Goal: Task Accomplishment & Management: Complete application form

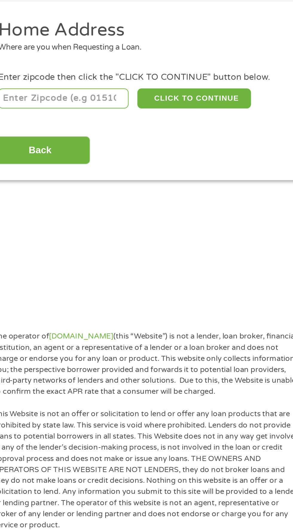
scroll to position [3, 0]
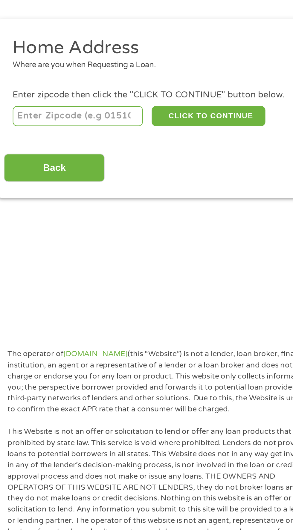
click at [61, 130] on input "number" at bounding box center [47, 130] width 66 height 10
type input "76227"
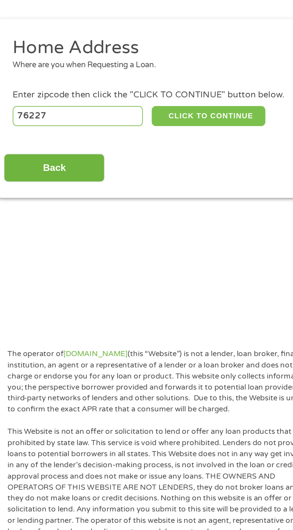
click at [125, 129] on button "CLICK TO CONTINUE" at bounding box center [113, 130] width 58 height 10
type input "76227"
type input "[PERSON_NAME]"
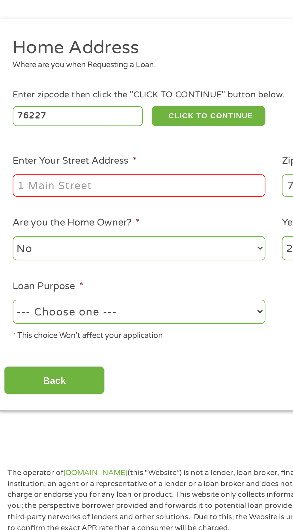
click at [94, 165] on input "Enter Your Street Address *" at bounding box center [78, 164] width 128 height 11
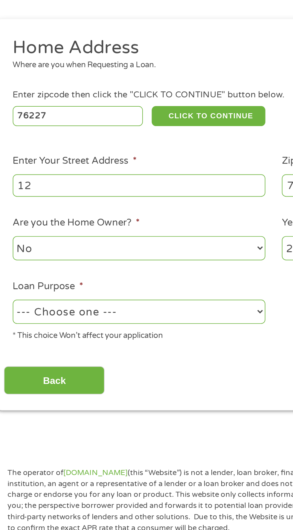
type input "12005 U.S. 380"
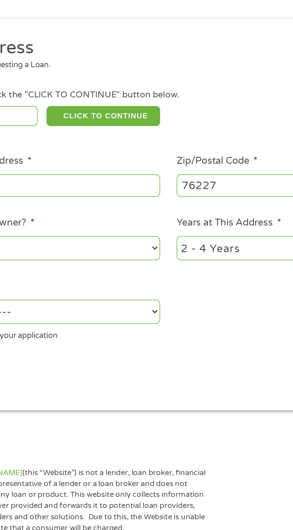
click at [187, 194] on select "1 Year or less 1 - 2 Years 2 - 4 Years Over 4 Years" at bounding box center [214, 196] width 128 height 12
select select "12months"
click at [150, 191] on select "1 Year or less 1 - 2 Years 2 - 4 Years Over 4 Years" at bounding box center [214, 196] width 128 height 12
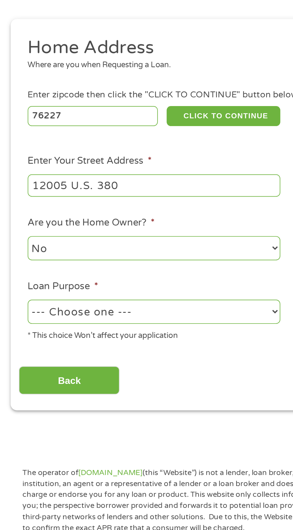
click at [99, 228] on select "--- Choose one --- Pay Bills Debt Consolidation Home Improvement Major Purchase…" at bounding box center [78, 229] width 128 height 12
select select "shorttermcash"
click at [14, 223] on select "--- Choose one --- Pay Bills Debt Consolidation Home Improvement Major Purchase…" at bounding box center [78, 229] width 128 height 12
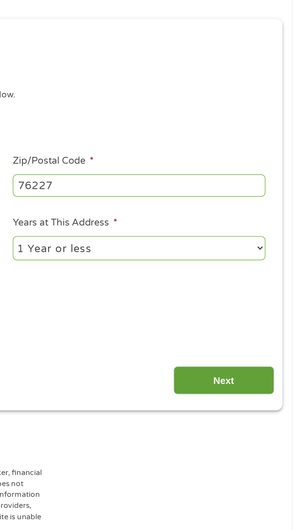
click at [264, 265] on input "Next" at bounding box center [257, 263] width 51 height 15
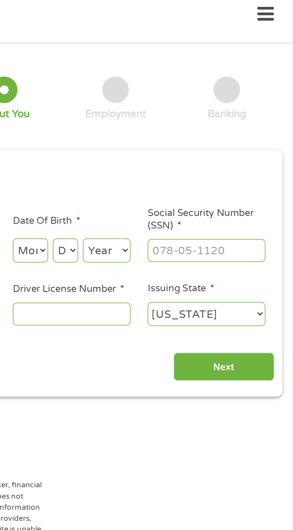
click at [164, 128] on select "Month 1 2 3 4 5 6 7 8 9 10 11 12" at bounding box center [159, 131] width 18 height 12
select select "5"
click at [150, 125] on select "Month 1 2 3 4 5 6 7 8 9 10 11 12" at bounding box center [159, 131] width 18 height 12
click at [182, 132] on select "Day 1 2 3 4 5 6 7 8 9 10 11 12 13 14 15 16 17 18 19 20 21 22 23 24 25 26 27 28 …" at bounding box center [177, 131] width 13 height 12
select select "26"
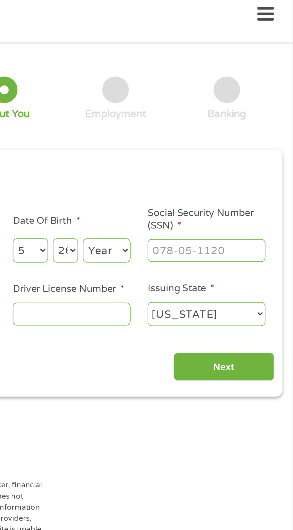
click at [171, 125] on select "Day 1 2 3 4 5 6 7 8 9 10 11 12 13 14 15 16 17 18 19 20 21 22 23 24 25 26 27 28 …" at bounding box center [177, 131] width 13 height 12
click at [205, 130] on select "Year [DATE] 2006 2005 2004 2003 2002 2001 2000 1999 1998 1997 1996 1995 1994 19…" at bounding box center [198, 131] width 24 height 12
select select "1974"
click at [186, 125] on select "Year [DATE] 2006 2005 2004 2003 2002 2001 2000 1999 1998 1997 1996 1995 1994 19…" at bounding box center [198, 131] width 24 height 12
click at [258, 130] on input "Social Security Number (SSN) *" at bounding box center [249, 130] width 60 height 11
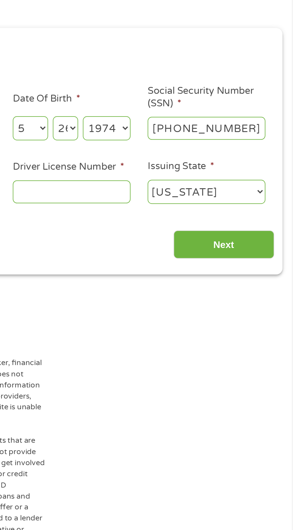
type input "511-82-2378"
click at [188, 165] on input "Driver License Number *" at bounding box center [180, 163] width 60 height 11
type input "940451952"
click at [251, 165] on select "[US_STATE] [US_STATE] [US_STATE] [US_STATE] [US_STATE] [US_STATE] [US_STATE] [U…" at bounding box center [249, 163] width 60 height 12
select select "[US_STATE]"
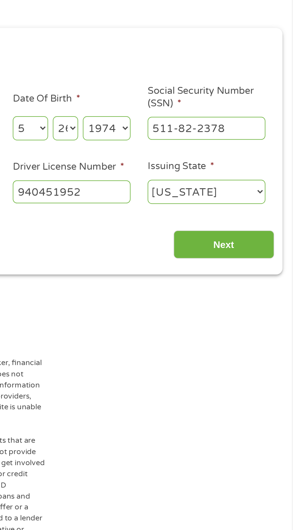
click at [219, 157] on select "[US_STATE] [US_STATE] [US_STATE] [US_STATE] [US_STATE] [US_STATE] [US_STATE] [U…" at bounding box center [249, 163] width 60 height 12
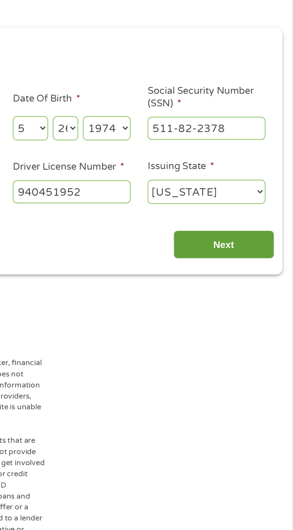
click at [270, 190] on input "Next" at bounding box center [257, 190] width 51 height 15
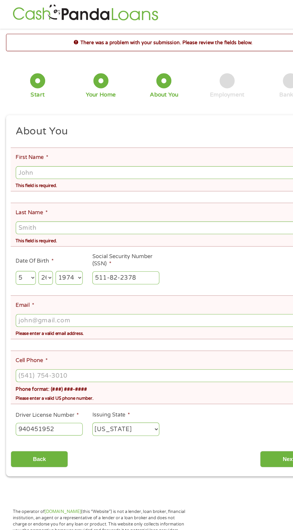
scroll to position [1, 0]
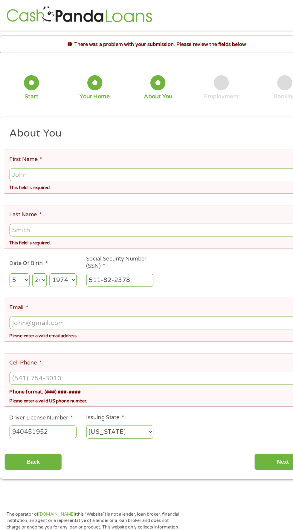
click at [160, 154] on input "First Name *" at bounding box center [146, 155] width 265 height 11
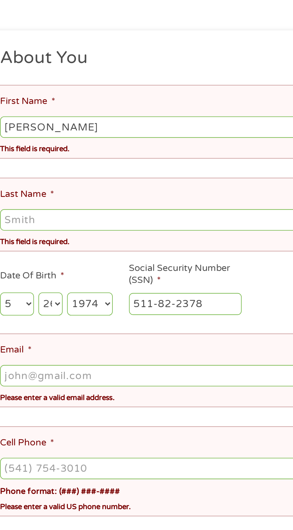
type input "[PERSON_NAME]"
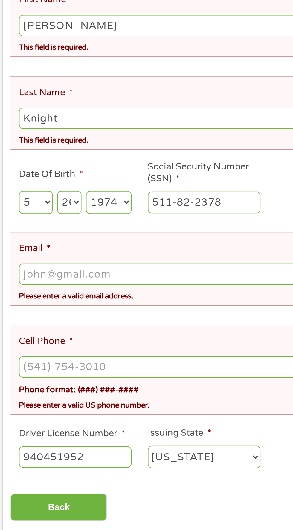
type input "Knight"
click at [117, 284] on input "Email *" at bounding box center [146, 287] width 265 height 11
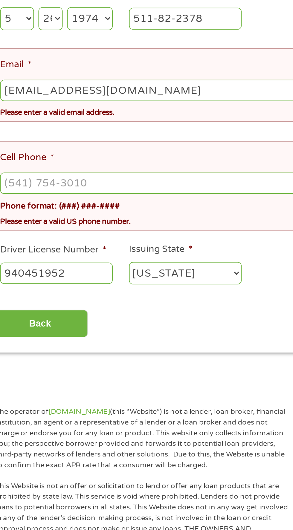
type input "[EMAIL_ADDRESS][DOMAIN_NAME]"
click at [115, 331] on input "Cell Phone *" at bounding box center [146, 336] width 265 height 11
type input "[PHONE_NUMBER]"
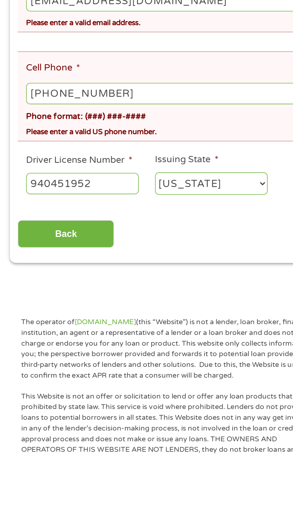
click at [117, 401] on div "Back Next" at bounding box center [146, 409] width 273 height 19
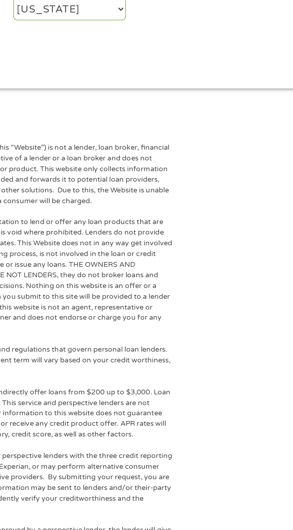
scroll to position [170, 0]
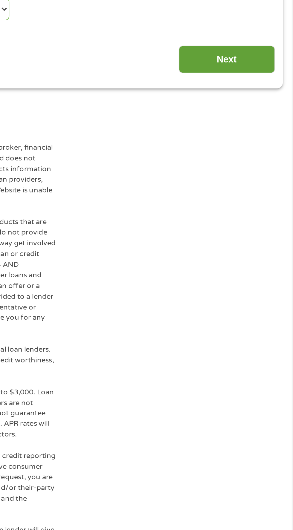
click at [270, 236] on input "Next" at bounding box center [257, 243] width 51 height 15
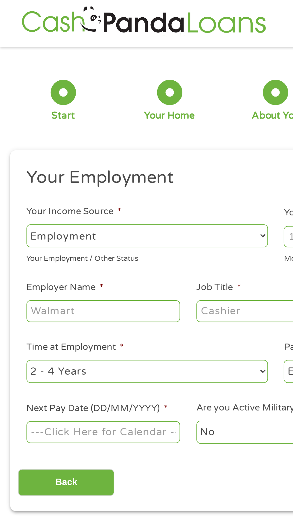
scroll to position [0, 0]
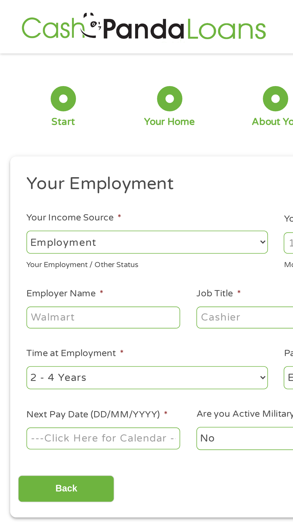
click at [134, 128] on select "--- Choose one --- Employment [DEMOGRAPHIC_DATA] Benefits" at bounding box center [78, 128] width 128 height 12
click at [14, 122] on select "--- Choose one --- Employment [DEMOGRAPHIC_DATA] Benefits" at bounding box center [78, 128] width 128 height 12
click at [128, 129] on select "--- Choose one --- Employment [DEMOGRAPHIC_DATA] Benefits" at bounding box center [78, 128] width 128 height 12
select select "fullTime"
click at [14, 122] on select "--- Choose one --- Employment [DEMOGRAPHIC_DATA] Benefits" at bounding box center [78, 128] width 128 height 12
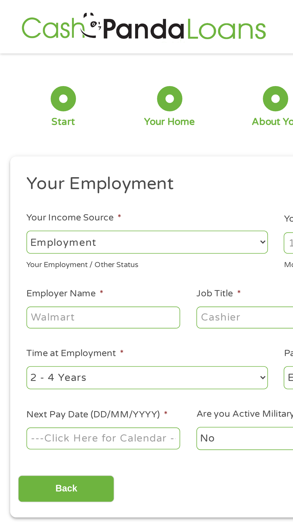
click at [61, 169] on input "Employer Name *" at bounding box center [55, 168] width 82 height 11
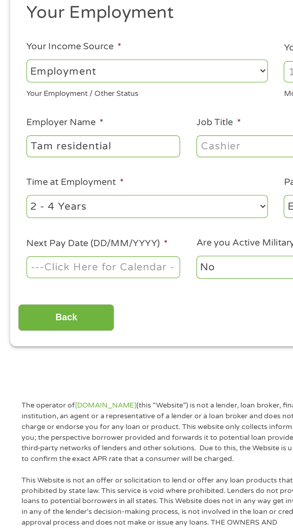
type input "Tam residential"
click at [136, 169] on input "Job Title *" at bounding box center [145, 168] width 82 height 11
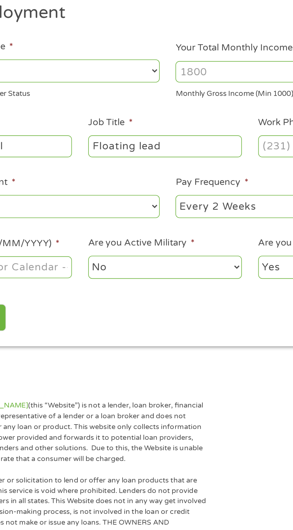
type input "Floating lead"
click at [207, 171] on input "Work Phone *" at bounding box center [235, 168] width 82 height 11
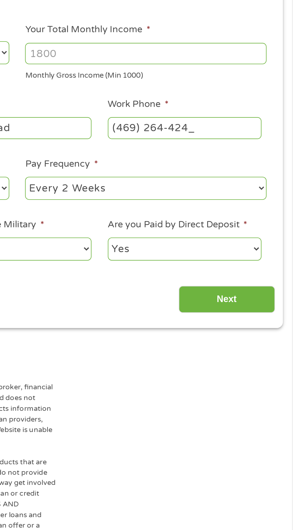
type input "[PHONE_NUMBER]"
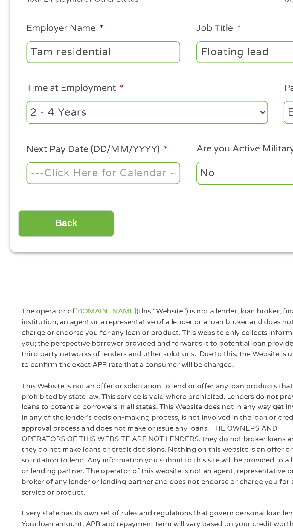
click at [76, 232] on body "Home Get Loan Offer How it works FAQs Blog Cash Loans Quick Loans Online Loans …" at bounding box center [146, 455] width 293 height 910
click at [75, 232] on input "Next Pay Date (DD/MM/YYYY) *" at bounding box center [55, 232] width 82 height 11
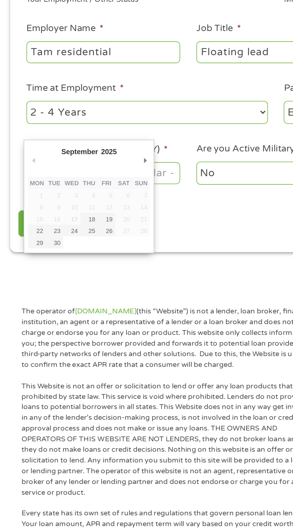
type input "[DATE]"
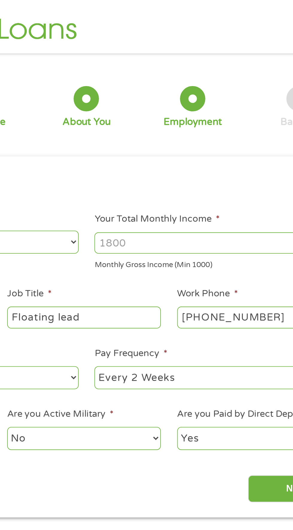
click at [214, 127] on input "Your Total Monthly Income *" at bounding box center [214, 128] width 128 height 11
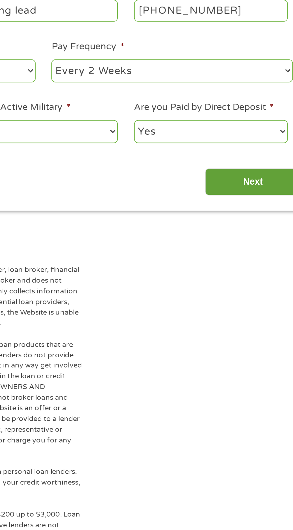
type input "2364"
click at [265, 259] on input "Next" at bounding box center [257, 259] width 51 height 15
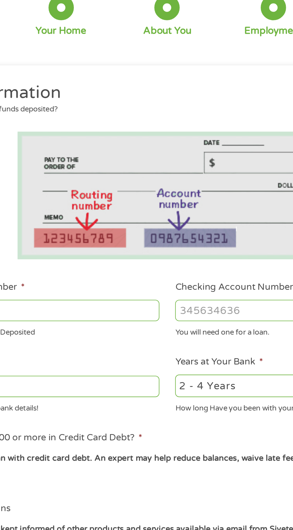
scroll to position [3, 0]
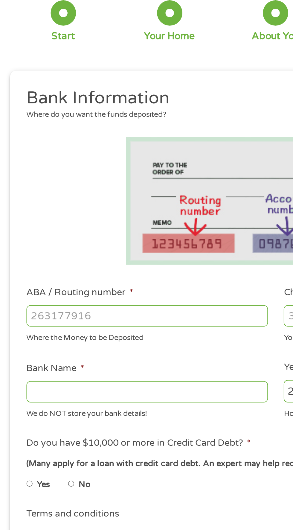
click at [87, 212] on input "ABA / Routing number *" at bounding box center [78, 210] width 128 height 11
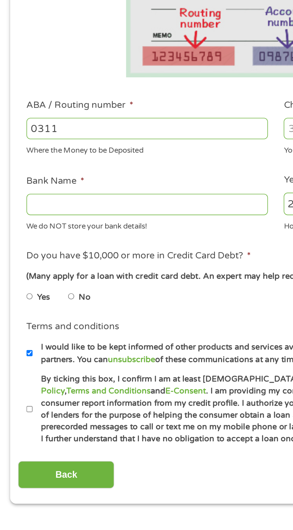
type input "0311"
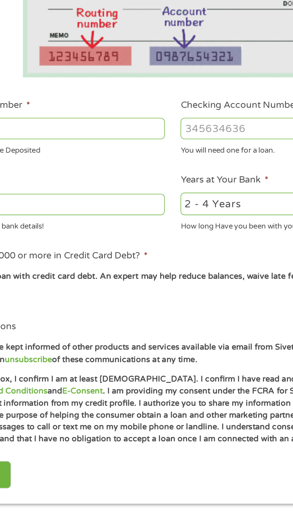
paste input "36306626914"
click at [176, 211] on input "Checking Account Number *" at bounding box center [214, 210] width 128 height 11
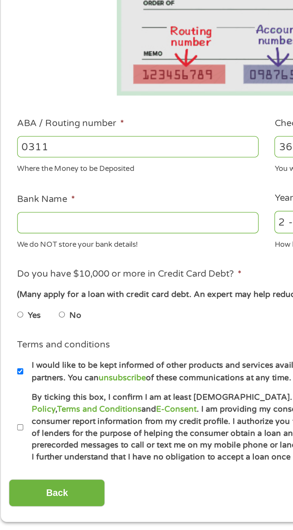
type input "36306626914"
click at [32, 211] on input "0311031176110" at bounding box center [78, 210] width 128 height 11
type input "031176110"
type input "CAPITAL ONE NA"
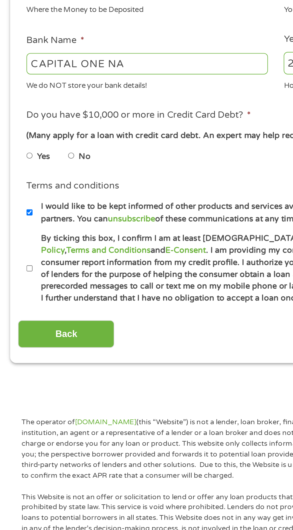
type input "031176110"
click at [39, 298] on input "No" at bounding box center [38, 300] width 4 height 10
radio input "true"
click at [17, 358] on input "By ticking this box, I confirm I am at least [DEMOGRAPHIC_DATA]. I confirm I ha…" at bounding box center [16, 360] width 4 height 10
checkbox input "true"
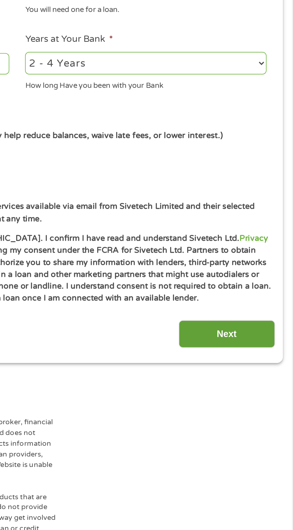
click at [268, 391] on input "Next" at bounding box center [257, 394] width 51 height 15
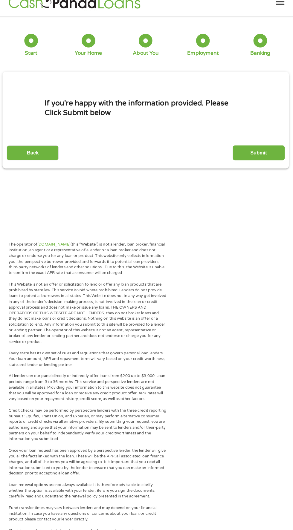
scroll to position [0, 0]
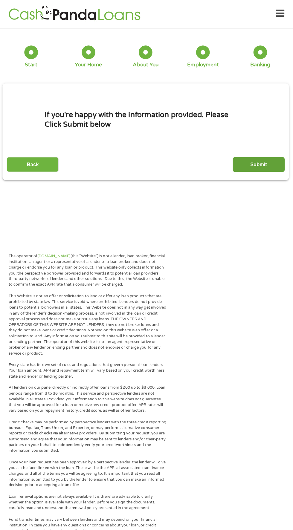
click at [262, 167] on input "Submit" at bounding box center [257, 163] width 51 height 15
